Goal: Navigation & Orientation: Find specific page/section

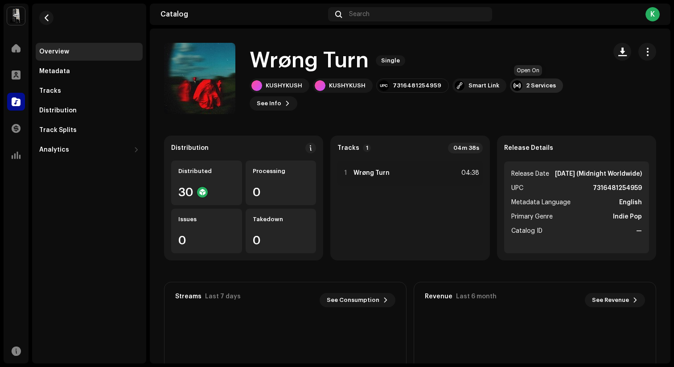
click at [535, 90] on div "2 Services" at bounding box center [536, 85] width 53 height 14
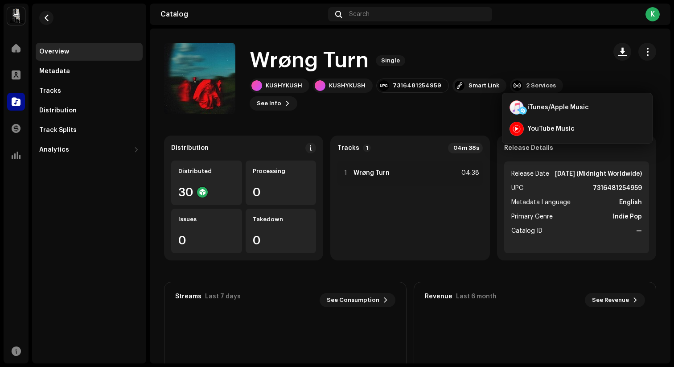
click at [565, 62] on div "Wrøng Turn Single" at bounding box center [423, 60] width 349 height 29
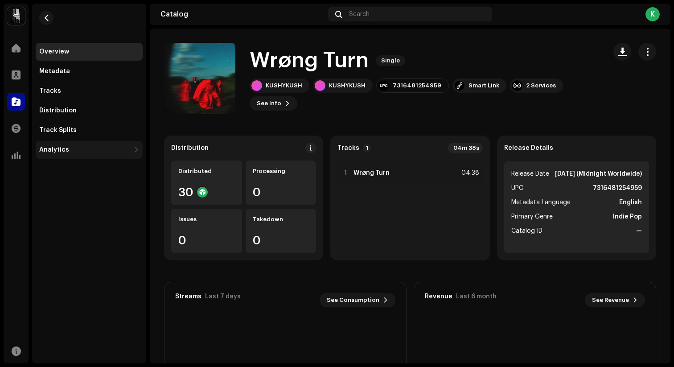
click at [90, 146] on div "Analytics" at bounding box center [89, 150] width 107 height 18
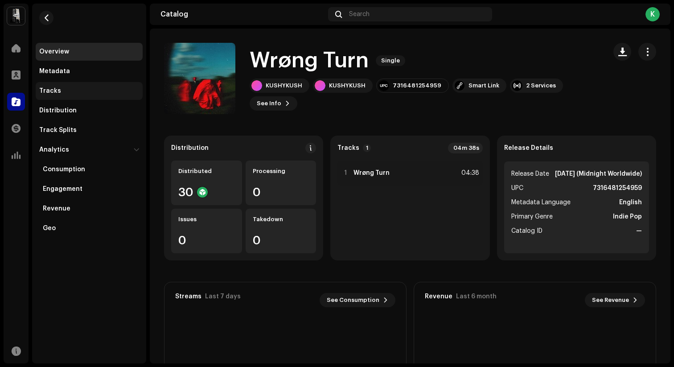
click at [102, 86] on div "Tracks" at bounding box center [89, 91] width 107 height 18
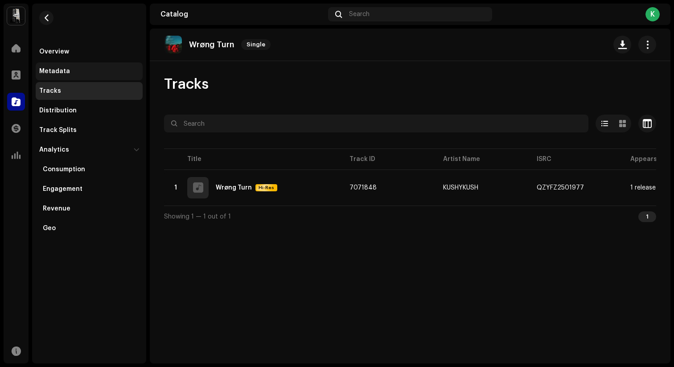
click at [102, 66] on div "Metadata" at bounding box center [89, 71] width 107 height 18
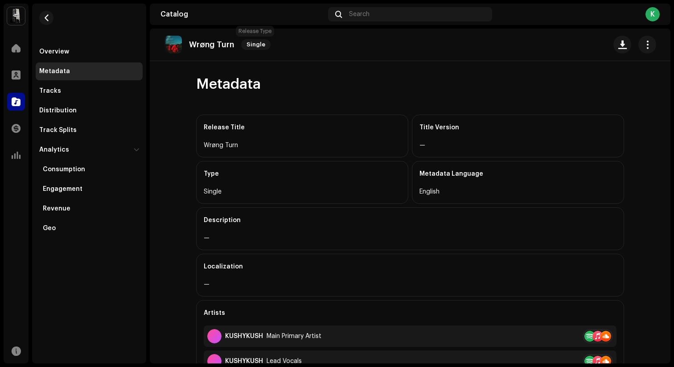
click at [253, 50] on div "Wrøng Turn Single" at bounding box center [219, 45] width 110 height 18
click at [645, 47] on span "button" at bounding box center [647, 44] width 8 height 7
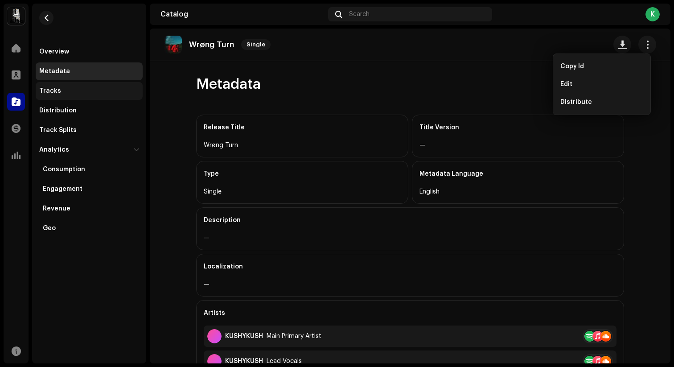
click at [110, 86] on div "Tracks" at bounding box center [89, 91] width 107 height 18
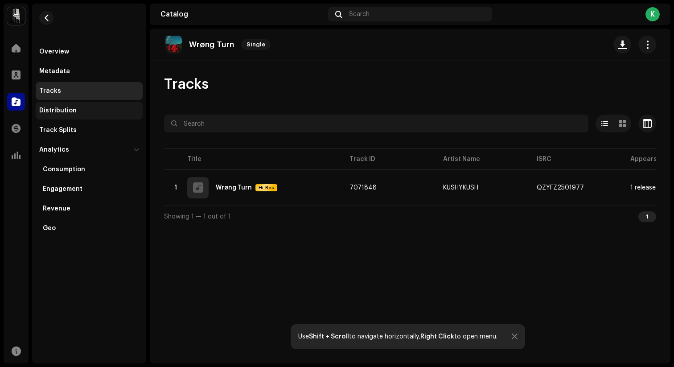
click at [106, 105] on div "Distribution" at bounding box center [89, 111] width 107 height 18
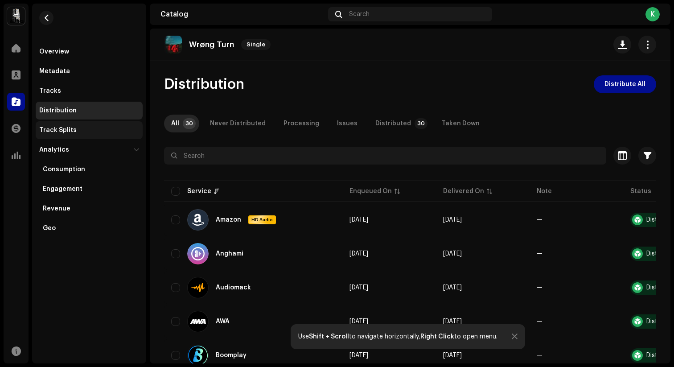
click at [78, 130] on div "Track Splits" at bounding box center [89, 130] width 100 height 7
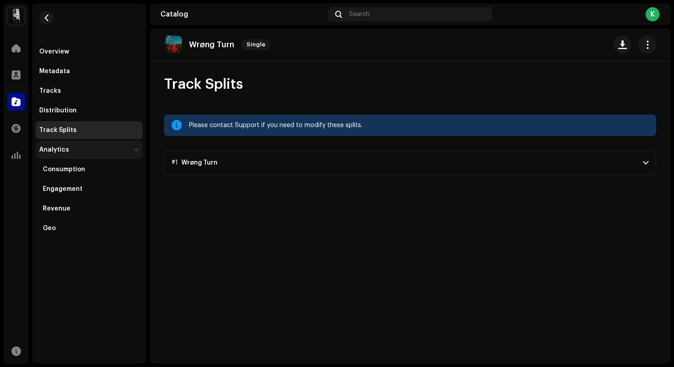
click at [77, 141] on div "Analytics" at bounding box center [89, 150] width 107 height 18
click at [79, 50] on div "Overview" at bounding box center [89, 51] width 100 height 7
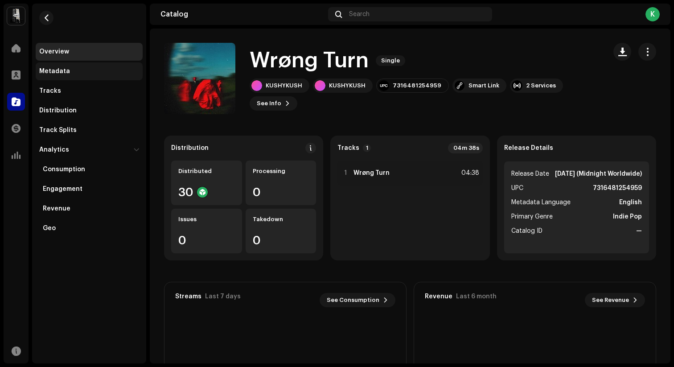
click at [77, 71] on div "Metadata" at bounding box center [89, 71] width 100 height 7
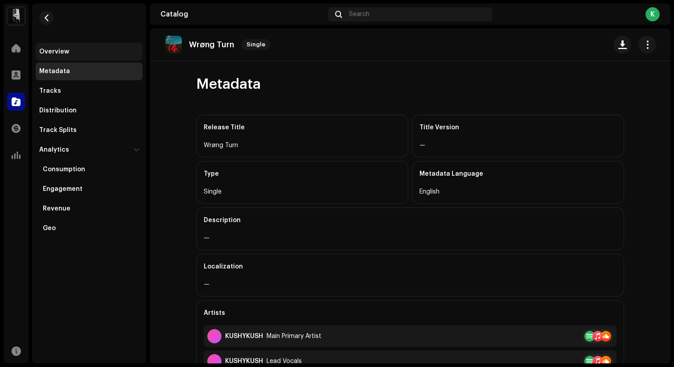
click at [75, 57] on div "Overview" at bounding box center [89, 52] width 107 height 18
